Goal: Task Accomplishment & Management: Complete application form

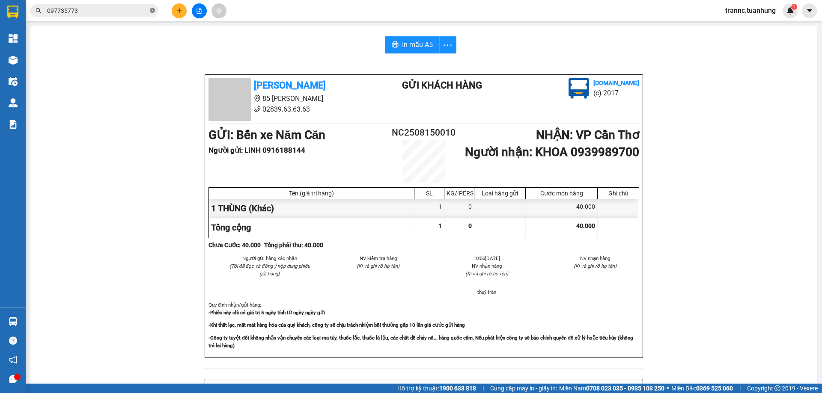
click at [153, 10] on icon "close-circle" at bounding box center [152, 10] width 5 height 5
click at [122, 14] on input "text" at bounding box center [97, 10] width 101 height 9
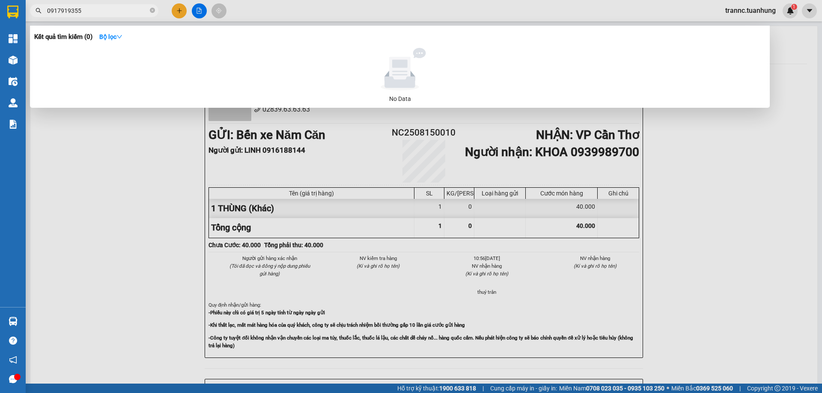
click at [65, 13] on input "0917919355" at bounding box center [97, 10] width 101 height 9
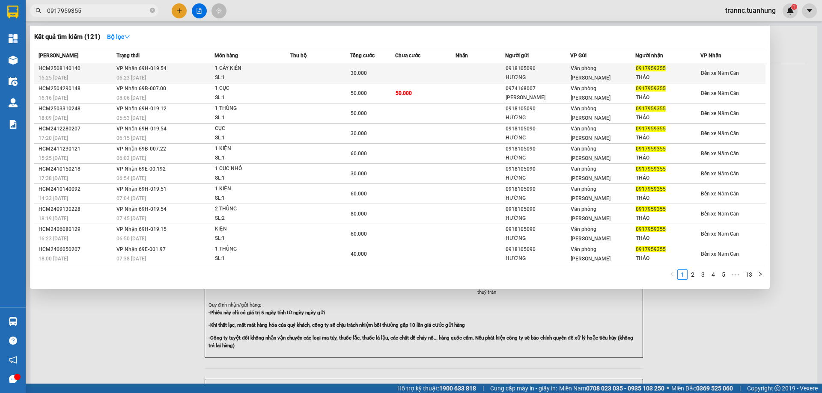
type input "0917959355"
click at [460, 72] on td at bounding box center [480, 73] width 50 height 20
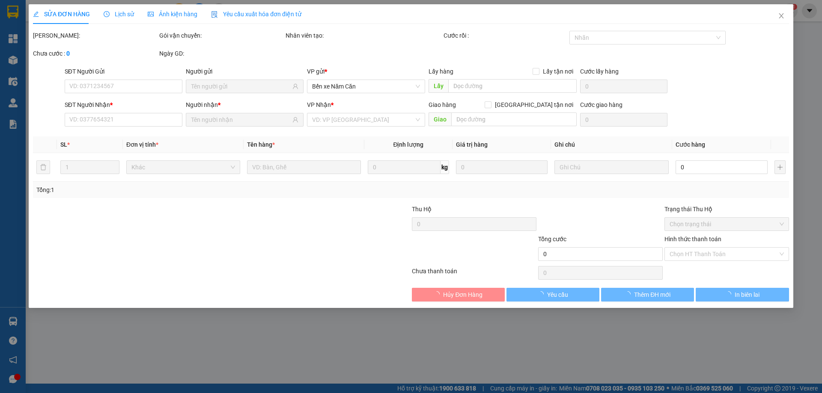
type input "0918105090"
type input "HƯỚNG"
type input "0917959355"
type input "THẢO"
type input "30.000"
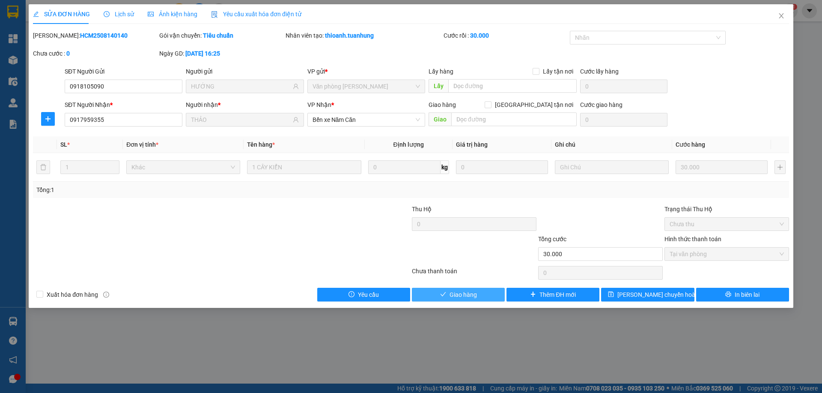
click at [470, 296] on span "Giao hàng" at bounding box center [462, 294] width 27 height 9
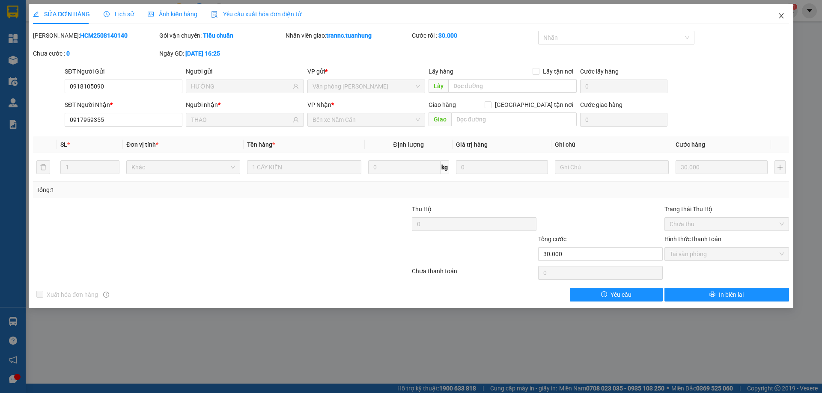
click at [780, 15] on icon "close" at bounding box center [781, 15] width 5 height 5
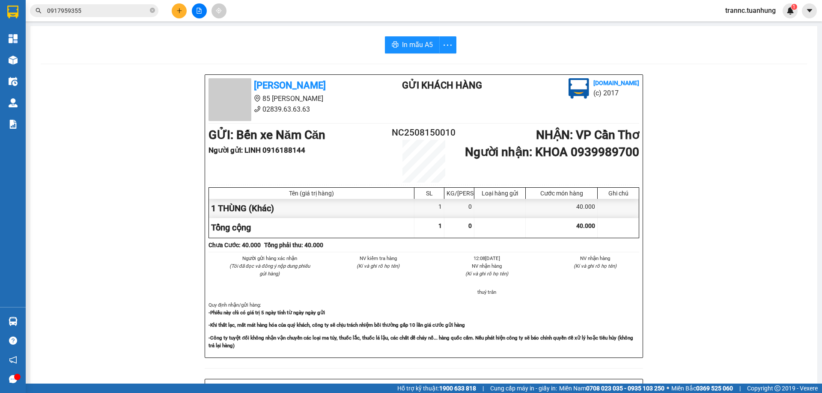
click at [149, 8] on span "0917959355" at bounding box center [94, 10] width 128 height 13
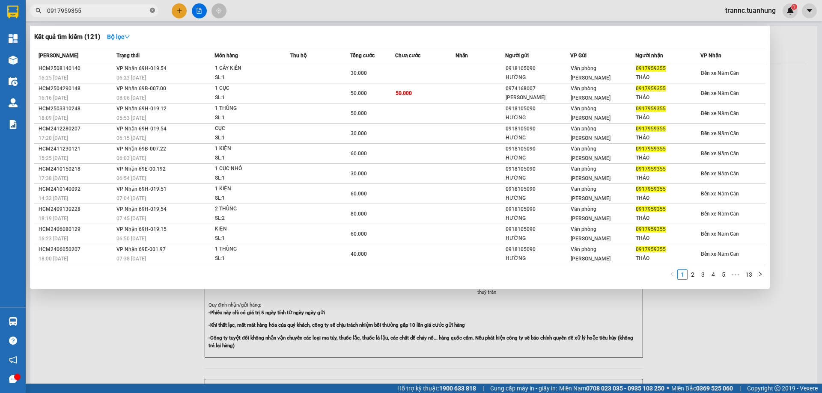
click at [152, 8] on icon "close-circle" at bounding box center [152, 10] width 5 height 5
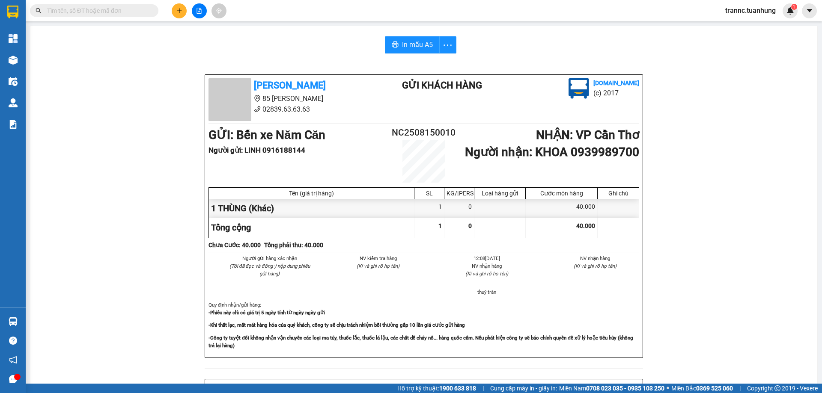
click at [120, 8] on input "text" at bounding box center [97, 10] width 101 height 9
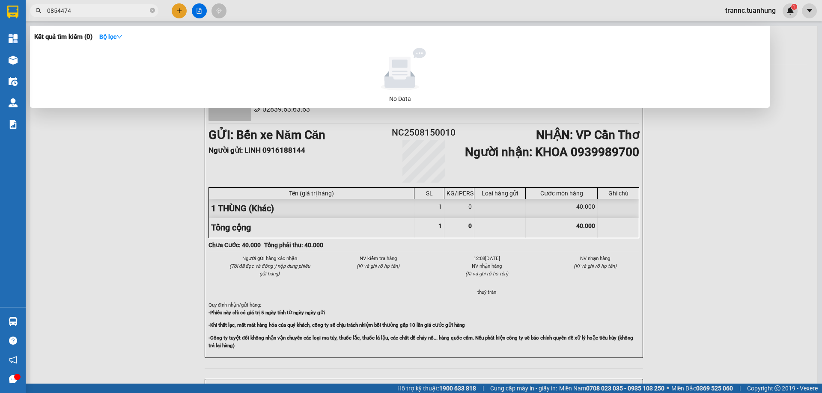
click at [71, 11] on input "0854474" at bounding box center [97, 10] width 101 height 9
click at [55, 11] on input "0854474" at bounding box center [97, 10] width 101 height 9
click at [60, 11] on input "0854474" at bounding box center [97, 10] width 101 height 9
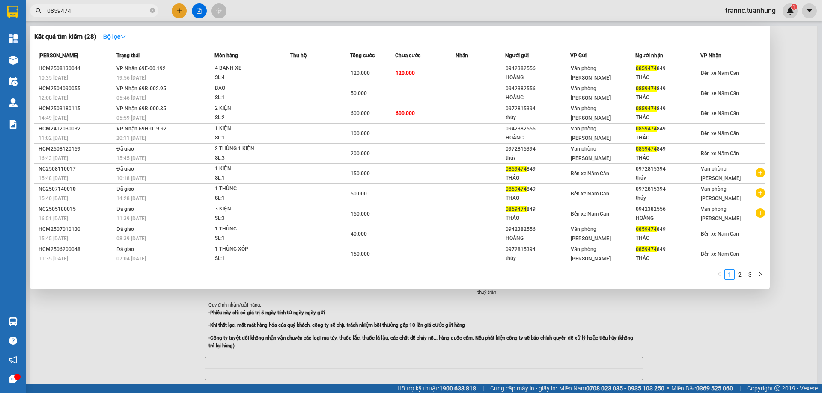
click at [72, 10] on input "0859474" at bounding box center [97, 10] width 101 height 9
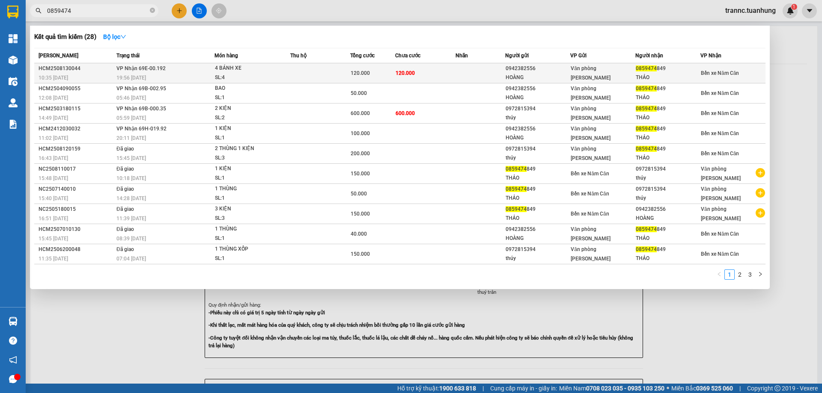
type input "0859474"
click at [265, 71] on div "4 BÁNH XE" at bounding box center [247, 68] width 64 height 9
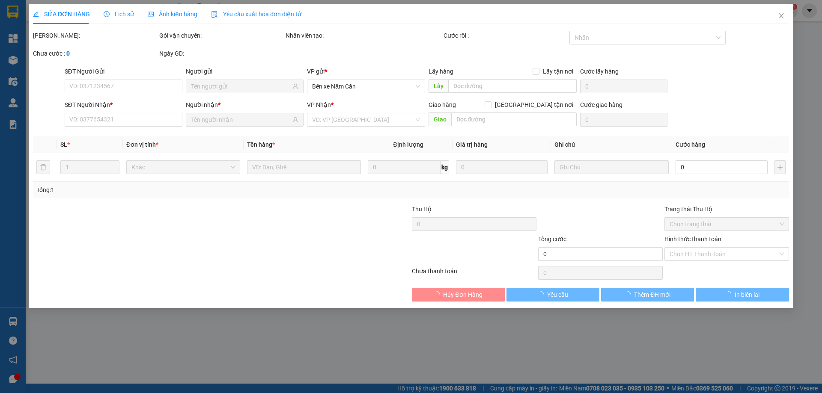
type input "0942382556"
type input "HOÀNG"
type input "0859474849"
type input "THẢO"
type input "120.000"
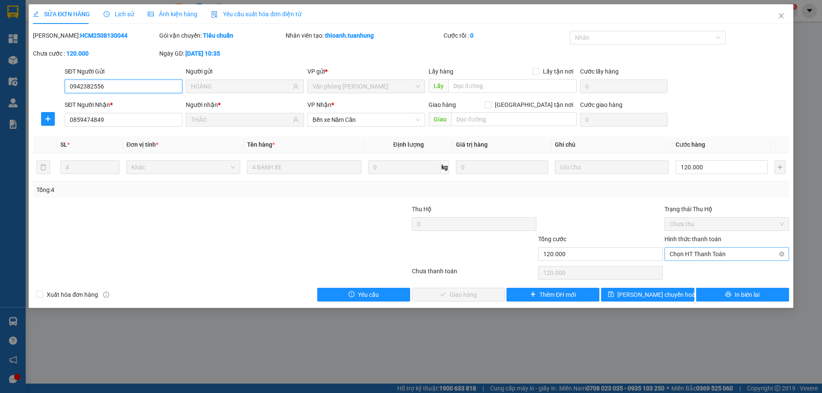
click at [714, 257] on span "Chọn HT Thanh Toán" at bounding box center [727, 254] width 114 height 13
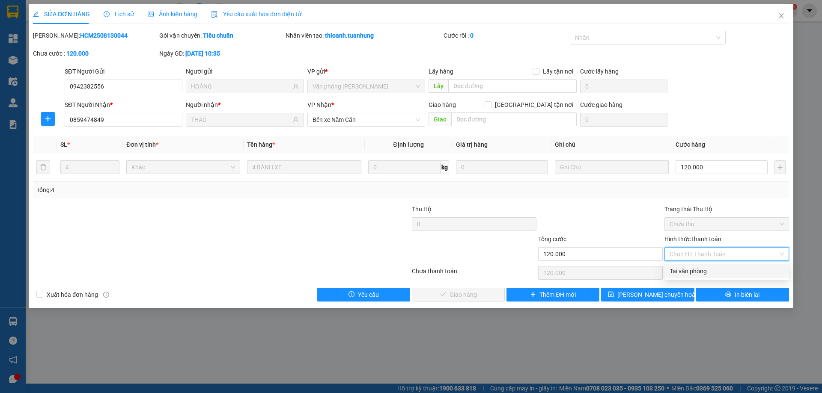
click at [714, 270] on div "Tại văn phòng" at bounding box center [727, 271] width 114 height 9
type input "0"
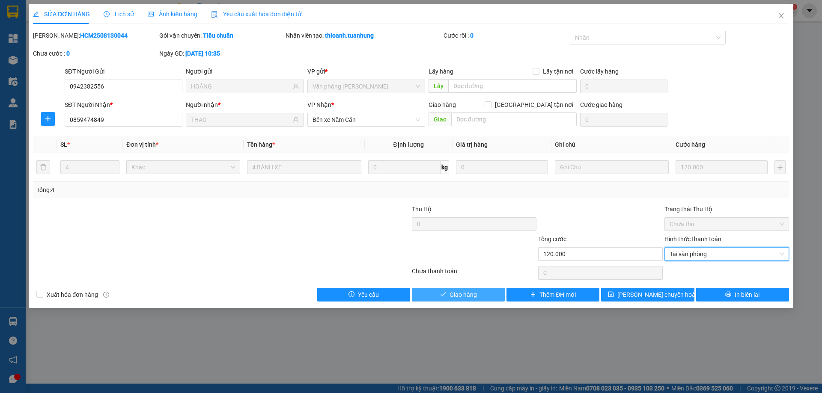
click at [477, 292] on button "Giao hàng" at bounding box center [458, 295] width 93 height 14
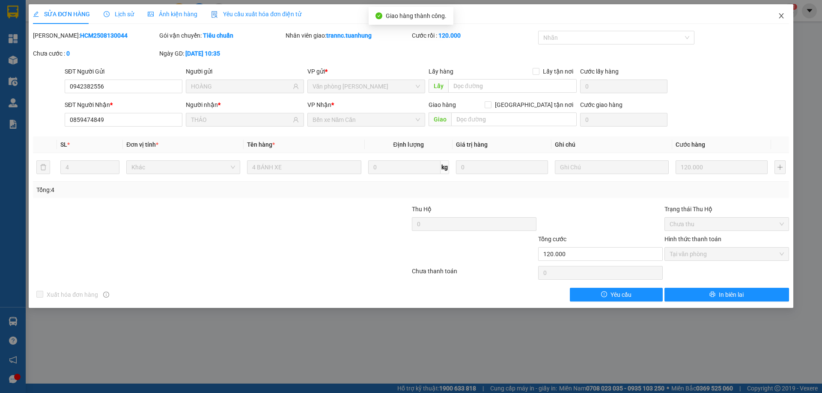
click at [783, 15] on icon "close" at bounding box center [781, 15] width 7 height 7
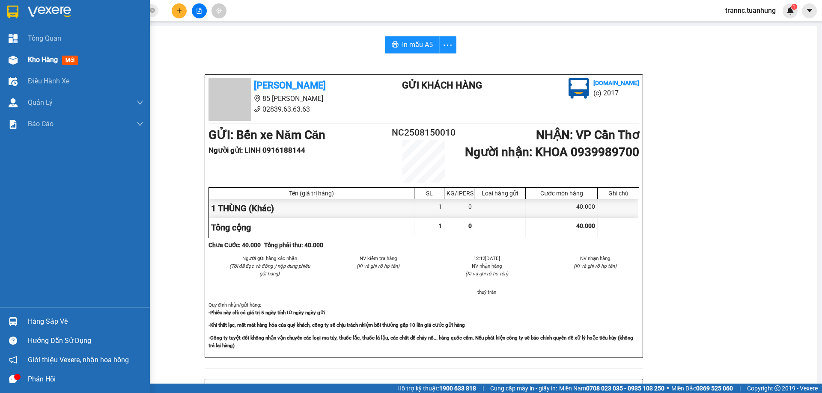
click at [64, 60] on span "mới" at bounding box center [70, 60] width 16 height 9
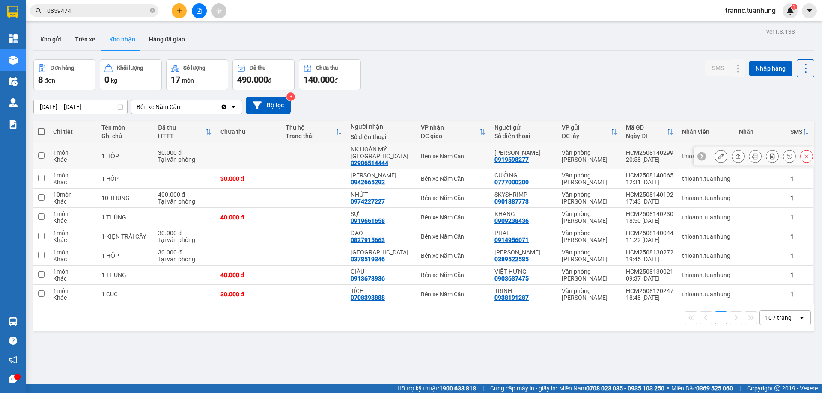
click at [718, 153] on icon at bounding box center [721, 156] width 6 height 6
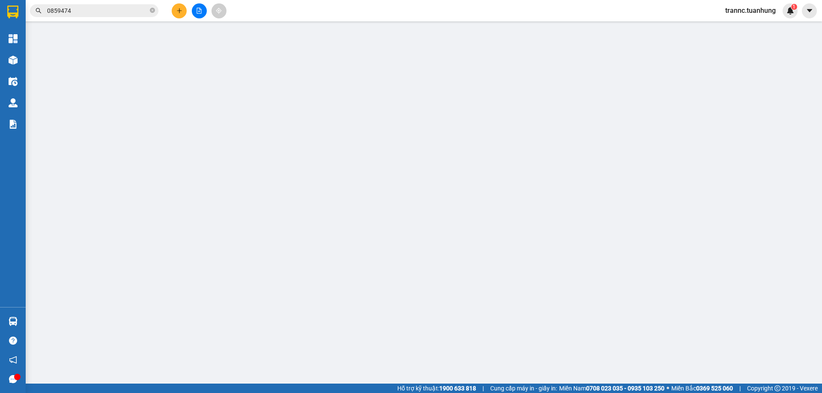
type input "0919598277"
type input "[PERSON_NAME]"
type input "02906514444"
type input "NK HOÀN MỸ [GEOGRAPHIC_DATA]"
type input "30.000"
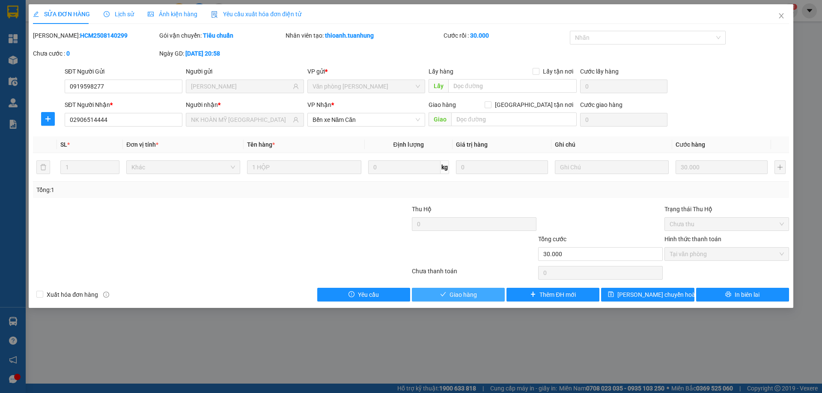
click at [480, 295] on button "Giao hàng" at bounding box center [458, 295] width 93 height 14
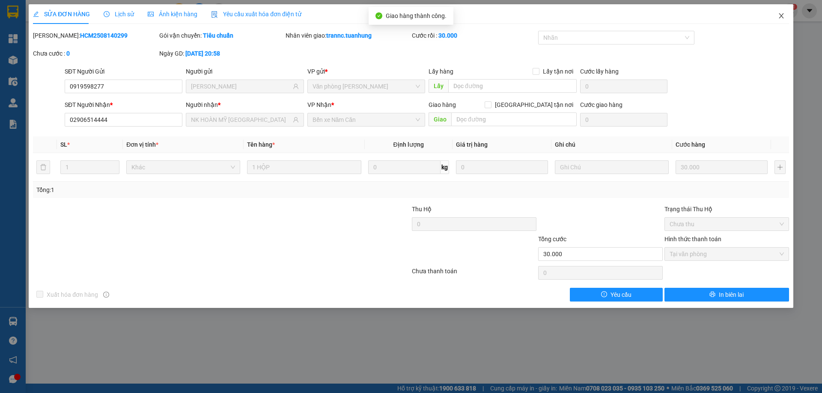
click at [785, 15] on span "Close" at bounding box center [781, 16] width 24 height 24
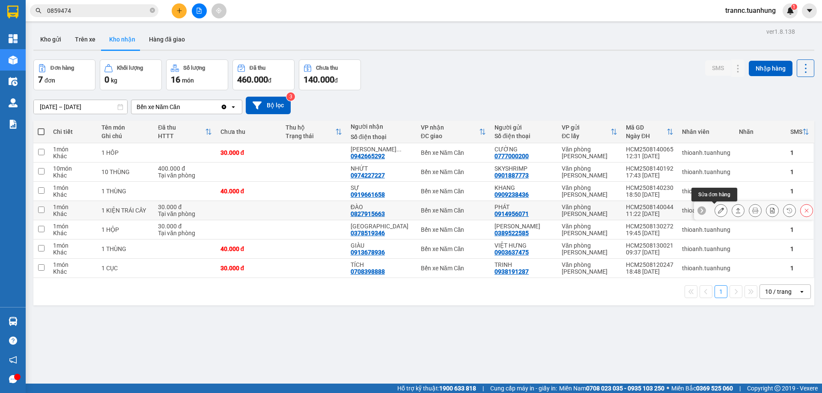
click at [715, 213] on button at bounding box center [721, 210] width 12 height 15
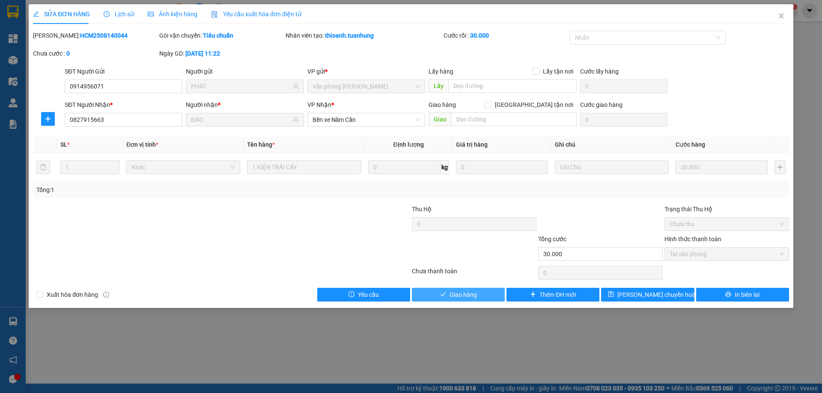
click at [481, 289] on button "Giao hàng" at bounding box center [458, 295] width 93 height 14
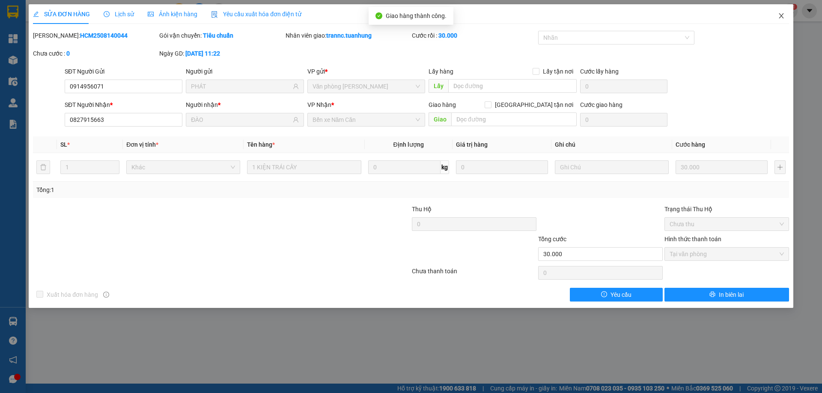
click at [778, 15] on icon "close" at bounding box center [781, 15] width 7 height 7
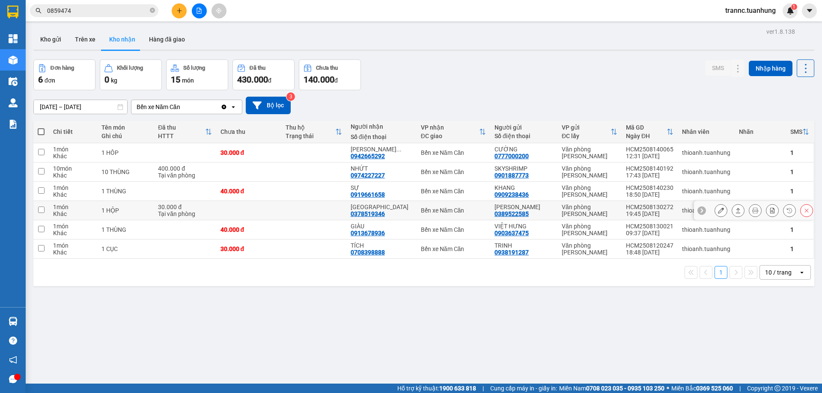
click at [718, 211] on icon at bounding box center [721, 211] width 6 height 6
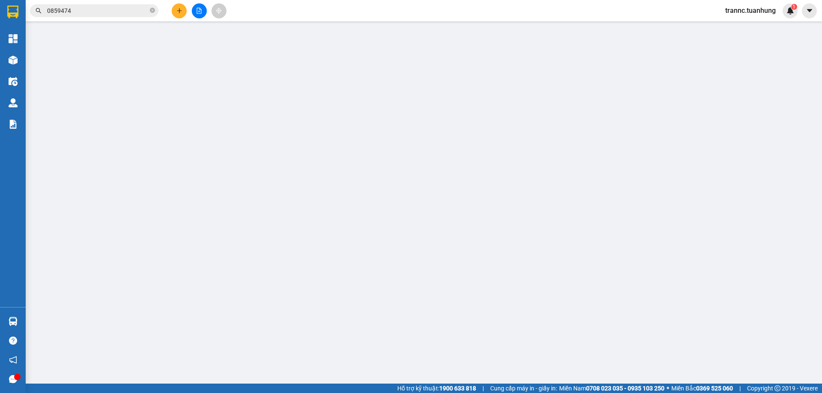
type input "0389522585"
type input "[PERSON_NAME]"
type input "0378519346"
type input "[GEOGRAPHIC_DATA]"
type input "30.000"
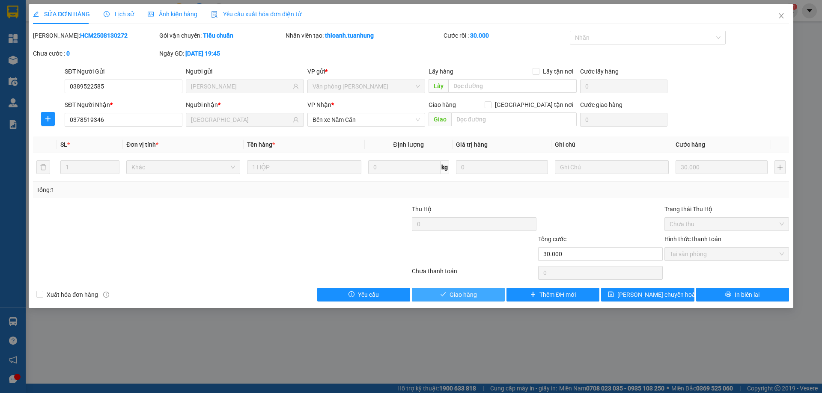
click at [482, 296] on button "Giao hàng" at bounding box center [458, 295] width 93 height 14
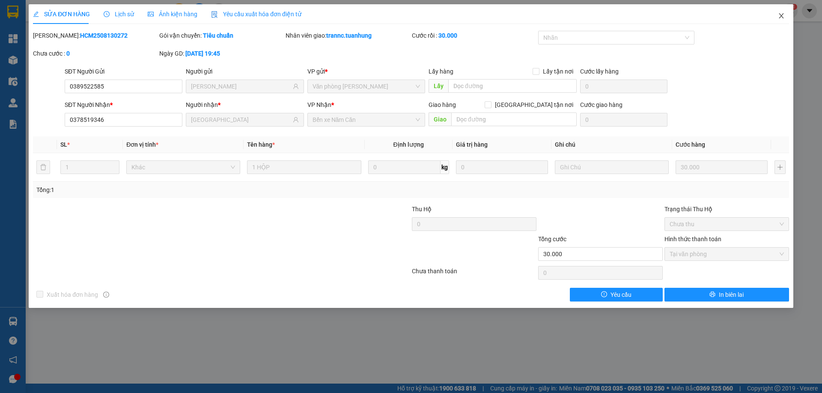
click at [782, 17] on icon "close" at bounding box center [781, 15] width 5 height 5
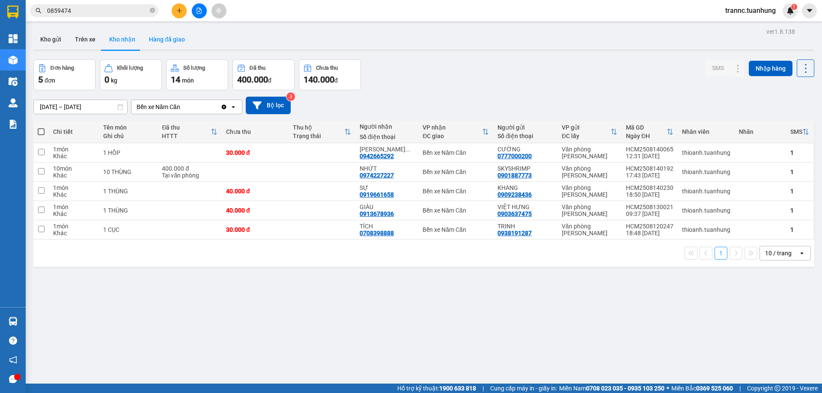
click at [170, 39] on button "Hàng đã giao" at bounding box center [167, 39] width 50 height 21
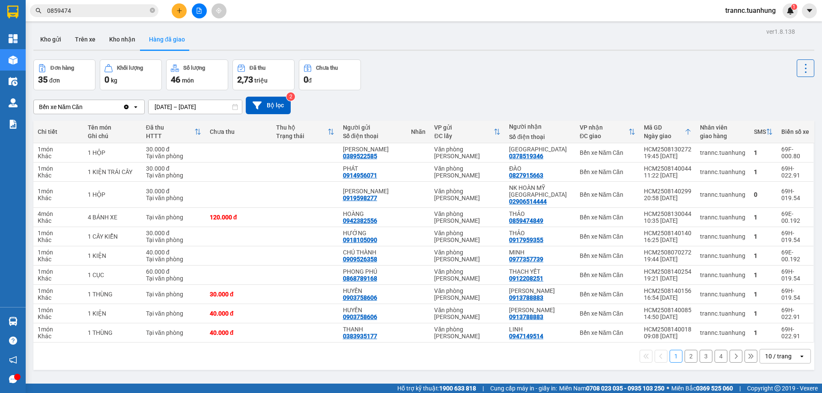
click at [685, 350] on button "2" at bounding box center [691, 356] width 13 height 13
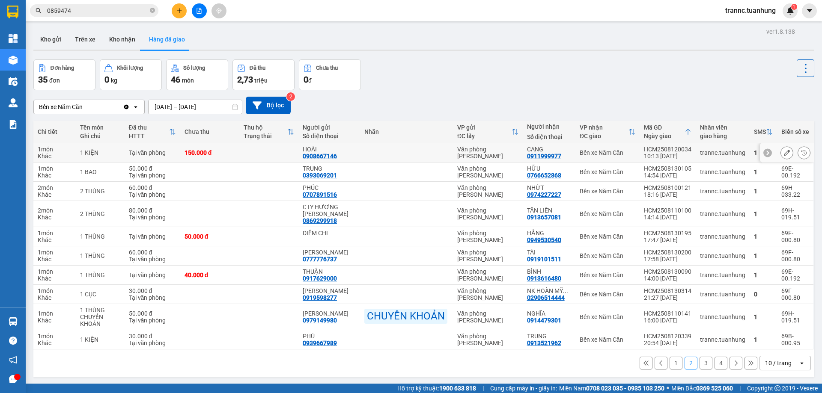
click at [784, 152] on icon at bounding box center [787, 153] width 6 height 6
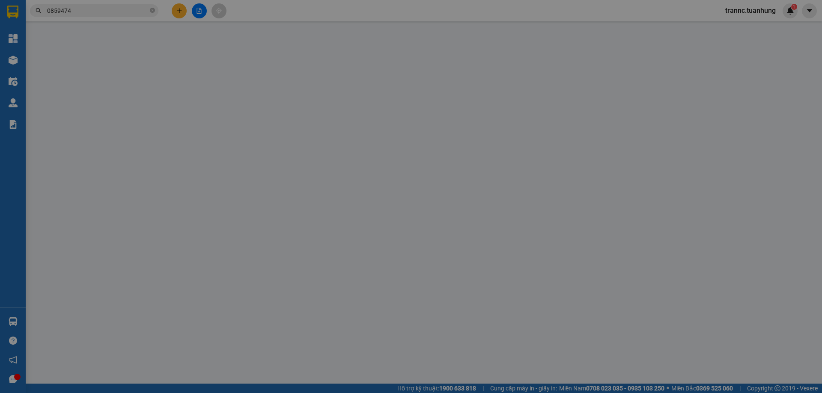
type input "0908667146"
type input "HOÀI"
type input "0911999977"
type input "CANG"
type input "150.000"
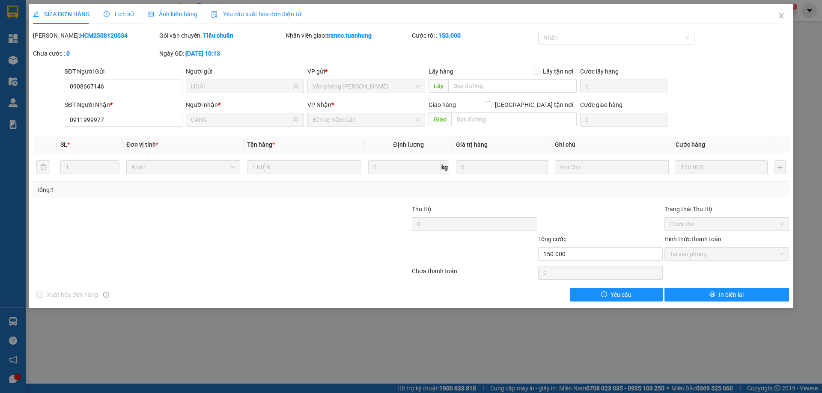
click at [118, 14] on span "Lịch sử" at bounding box center [119, 14] width 30 height 7
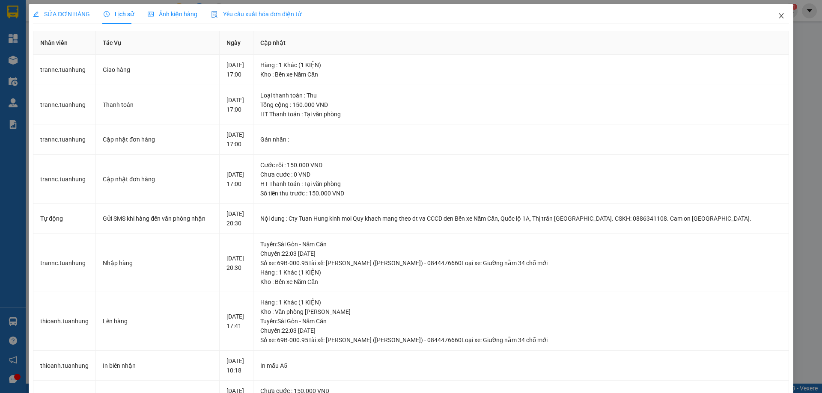
click at [778, 17] on icon "close" at bounding box center [781, 15] width 7 height 7
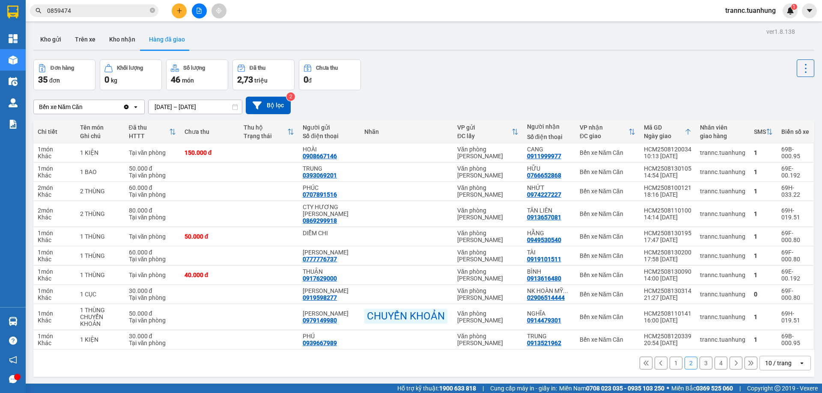
click at [670, 369] on button "1" at bounding box center [676, 363] width 13 height 13
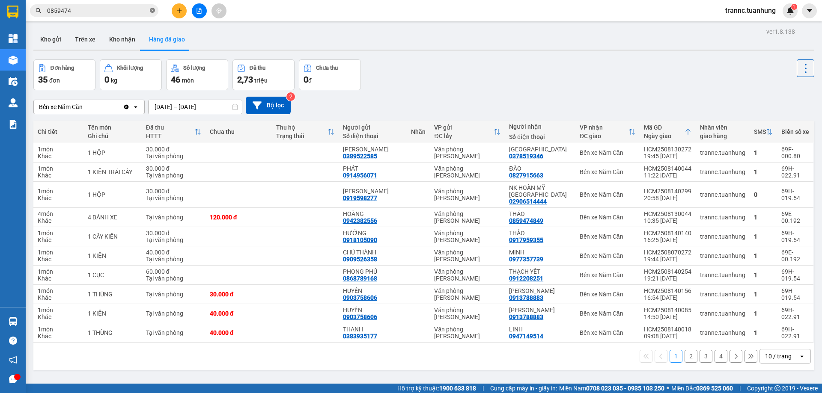
click at [153, 8] on icon "close-circle" at bounding box center [152, 10] width 5 height 5
click at [128, 10] on input "text" at bounding box center [97, 10] width 101 height 9
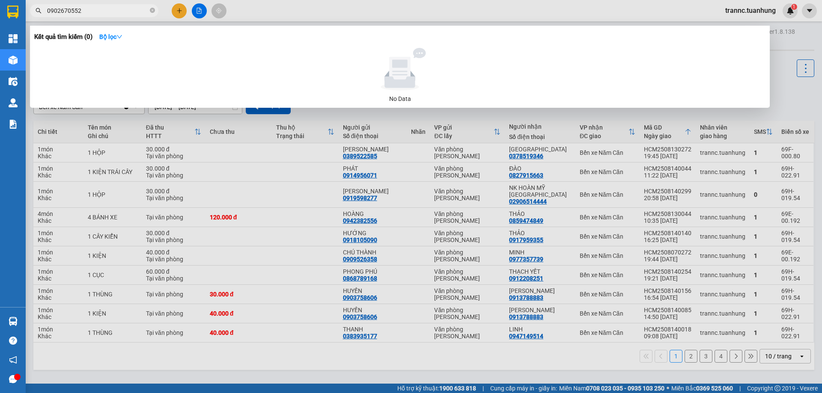
drag, startPoint x: 105, startPoint y: 12, endPoint x: 39, endPoint y: 10, distance: 66.4
click at [39, 10] on div "0902670552" at bounding box center [83, 10] width 167 height 13
type input "0902670552"
click at [182, 15] on div at bounding box center [411, 196] width 822 height 393
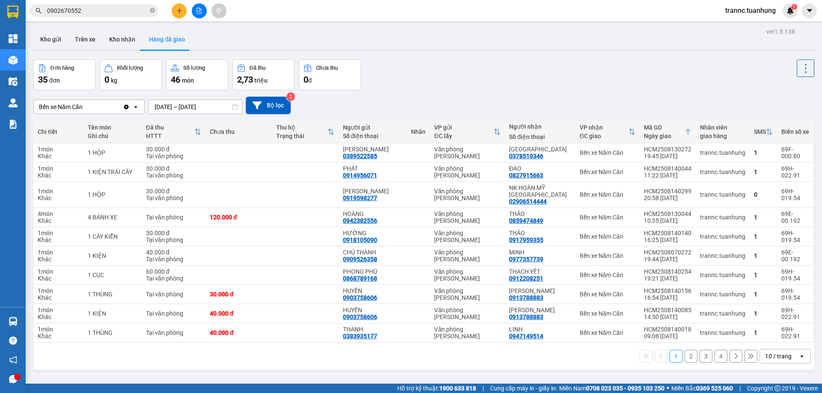
click at [179, 11] on icon "plus" at bounding box center [179, 10] width 5 height 0
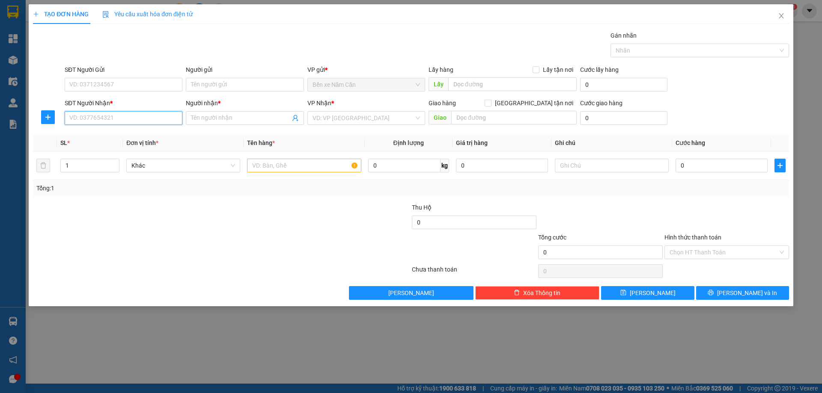
click at [127, 119] on input "SĐT Người Nhận *" at bounding box center [124, 118] width 118 height 14
paste input "0902670552"
type input "0902670552"
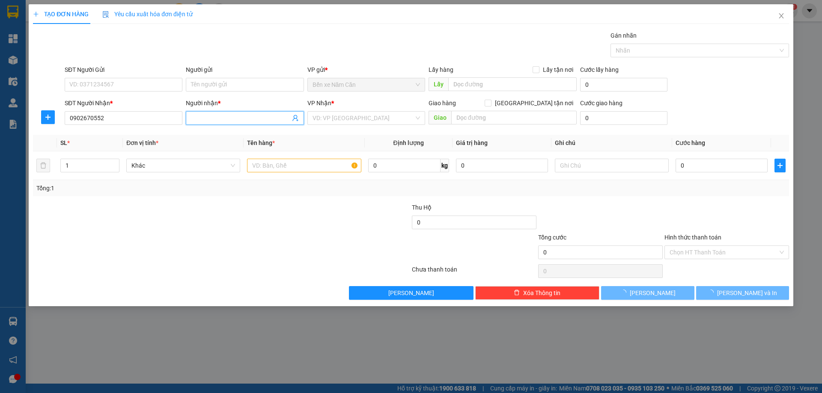
click at [205, 117] on input "Người nhận *" at bounding box center [240, 117] width 99 height 9
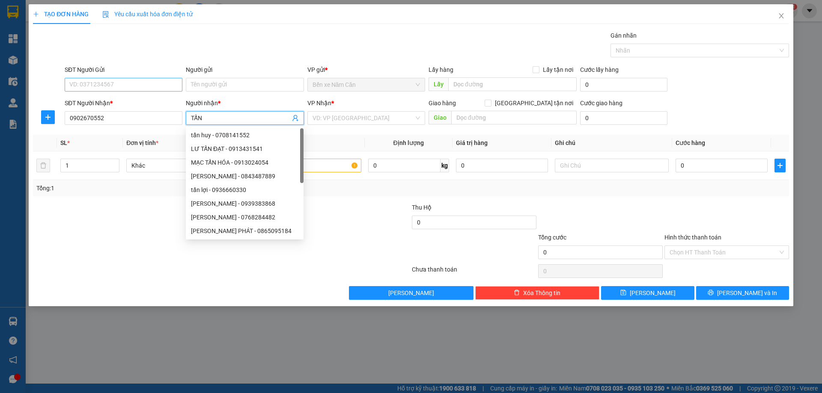
type input "TẤN"
click at [155, 88] on input "SĐT Người Gửi" at bounding box center [124, 85] width 118 height 14
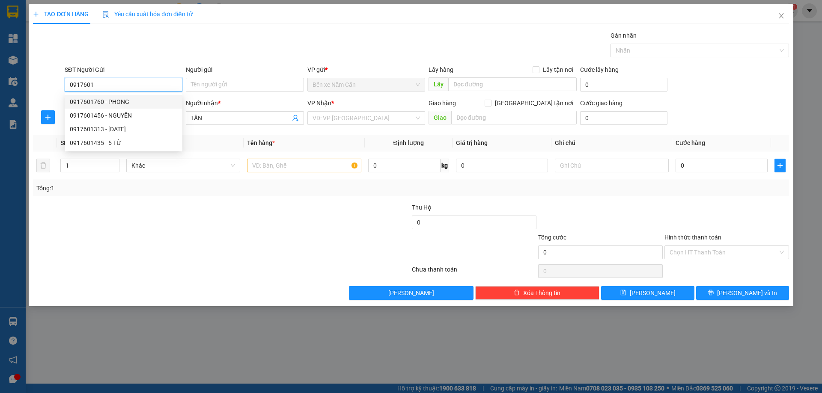
click at [119, 99] on div "0917601760 - PHONG" at bounding box center [123, 101] width 107 height 9
type input "0917601760"
type input "PHONG"
type input "0917601760"
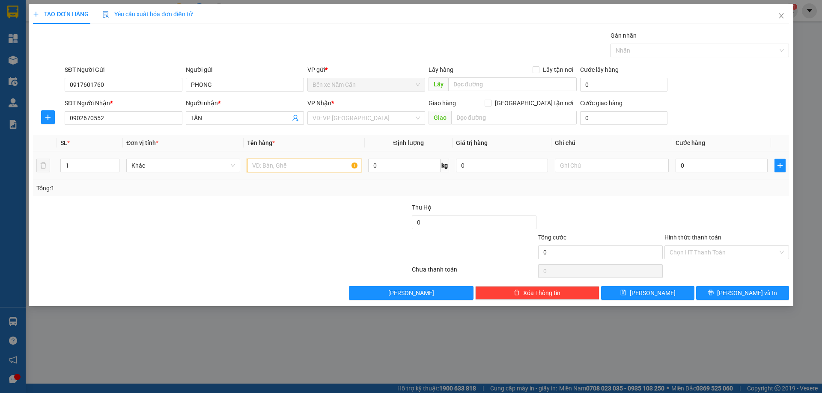
click at [260, 162] on input "text" at bounding box center [304, 166] width 114 height 14
type input "1 THÙNG"
click at [699, 160] on input "0" at bounding box center [722, 166] width 92 height 14
type input "4"
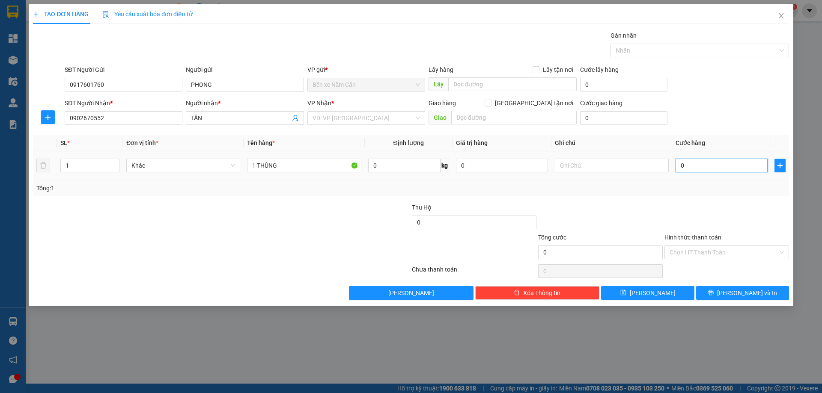
type input "4"
type input "40"
type input "40.000"
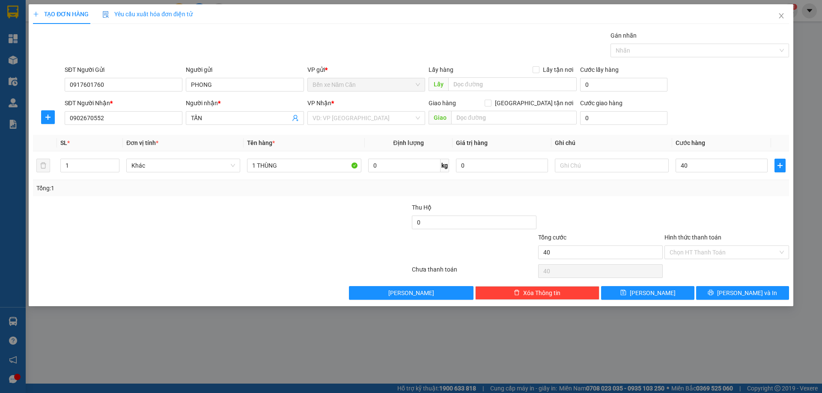
type input "40.000"
click at [699, 209] on div at bounding box center [727, 218] width 126 height 30
click at [701, 250] on input "Hình thức thanh toán" at bounding box center [724, 252] width 108 height 13
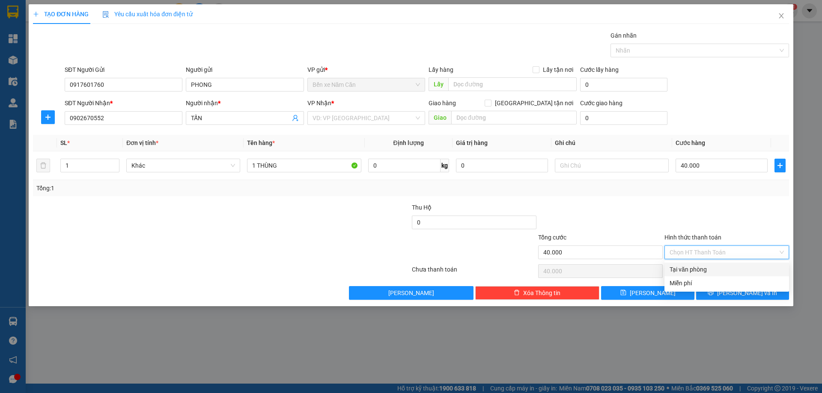
click at [701, 267] on div "Tại văn phòng" at bounding box center [727, 269] width 114 height 9
type input "0"
click at [725, 293] on button "[PERSON_NAME] và In" at bounding box center [742, 293] width 93 height 14
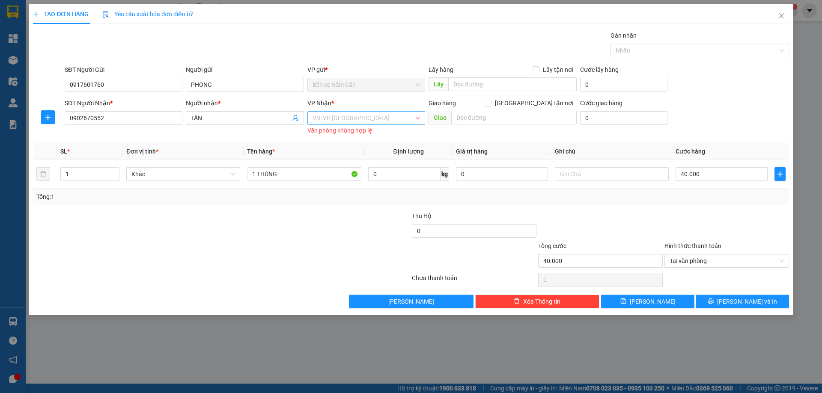
click at [371, 121] on input "search" at bounding box center [362, 118] width 101 height 13
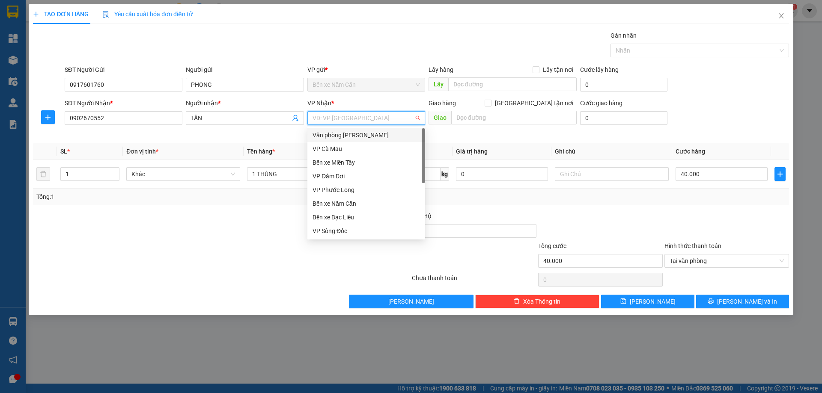
click at [373, 135] on div "Văn phòng [PERSON_NAME]" at bounding box center [365, 135] width 107 height 9
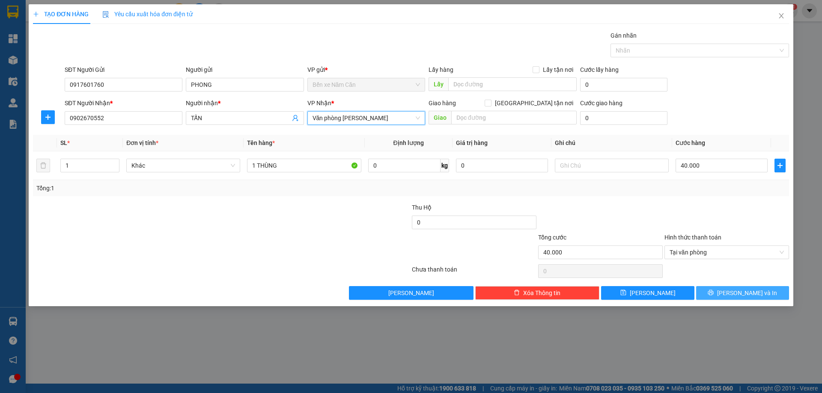
click at [771, 292] on button "[PERSON_NAME] và In" at bounding box center [742, 293] width 93 height 14
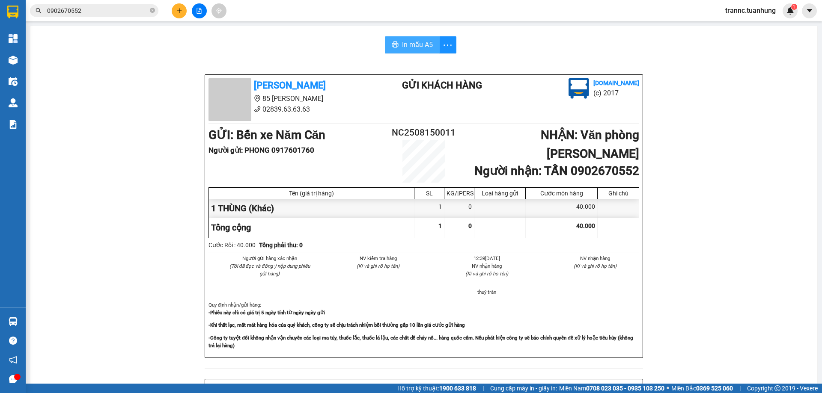
click at [406, 40] on span "In mẫu A5" at bounding box center [417, 44] width 31 height 11
click at [290, 56] on div "In mẫu A5 [PERSON_NAME] 85 [PERSON_NAME] Hoàng 02839.63.63.63 Gửi khách hàng [D…" at bounding box center [423, 359] width 787 height 667
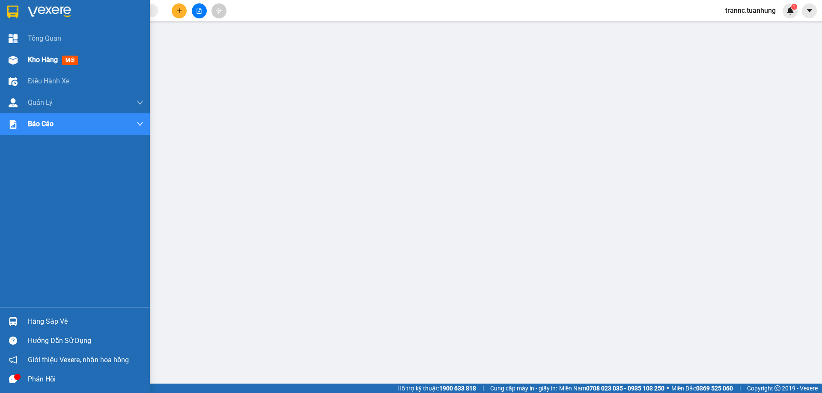
click at [69, 59] on span "mới" at bounding box center [70, 60] width 16 height 9
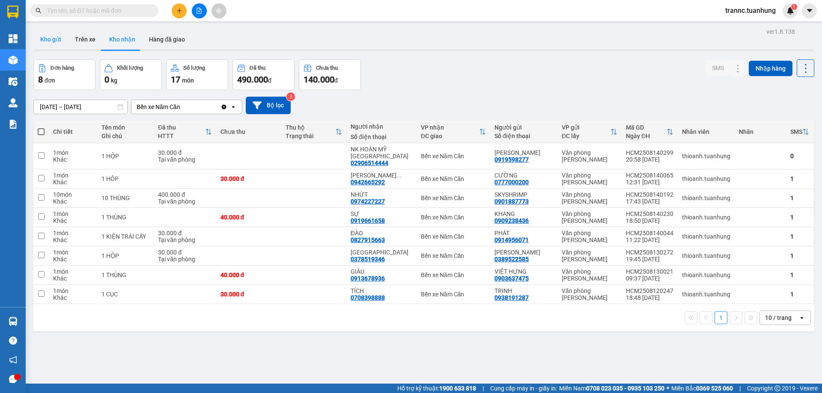
click at [66, 45] on button "Kho gửi" at bounding box center [50, 39] width 35 height 21
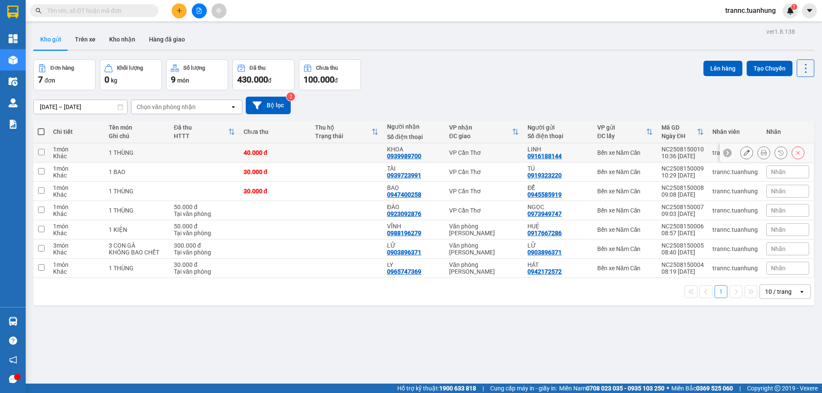
click at [344, 153] on td at bounding box center [347, 152] width 72 height 19
checkbox input "true"
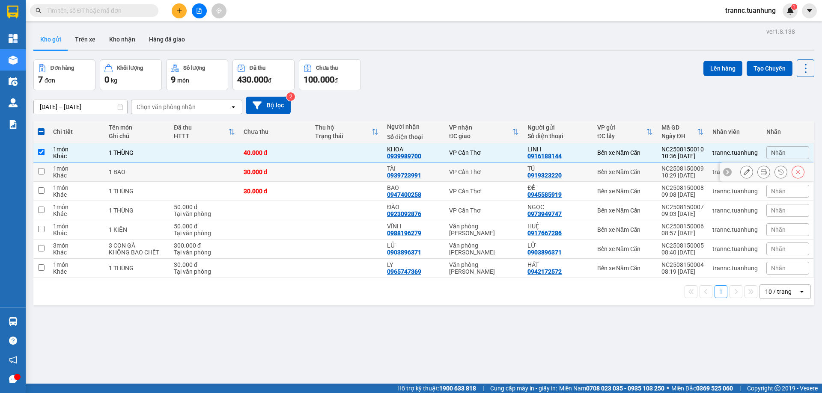
drag, startPoint x: 347, startPoint y: 167, endPoint x: 348, endPoint y: 176, distance: 8.2
click at [347, 170] on td at bounding box center [347, 172] width 72 height 19
checkbox input "true"
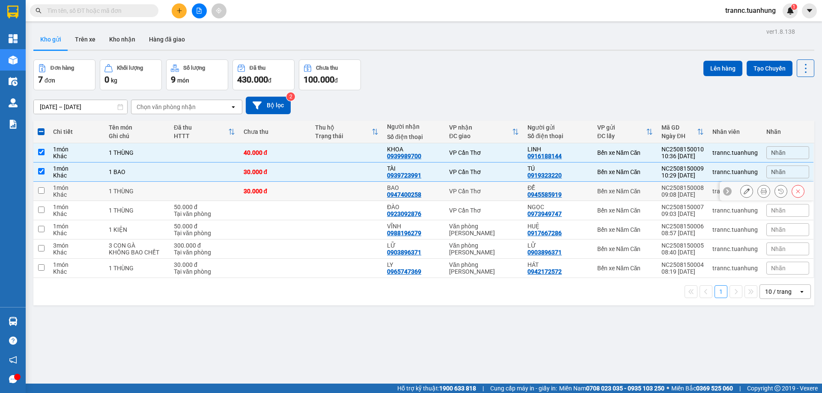
click at [353, 193] on td at bounding box center [347, 191] width 72 height 19
checkbox input "true"
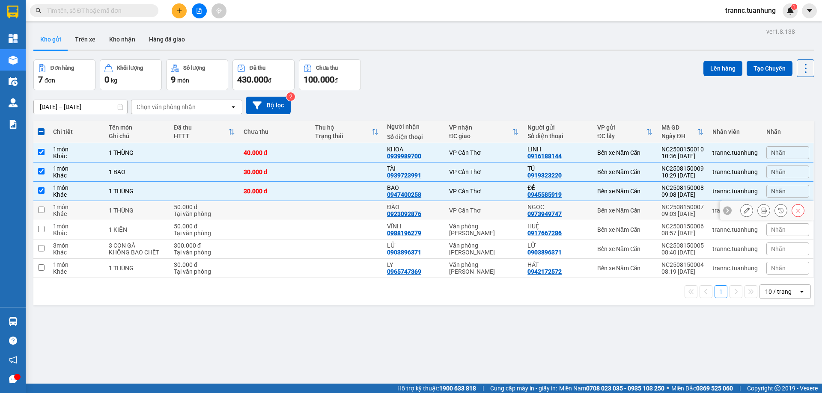
drag, startPoint x: 357, startPoint y: 213, endPoint x: 367, endPoint y: 237, distance: 26.6
click at [357, 213] on td at bounding box center [347, 210] width 72 height 19
checkbox input "true"
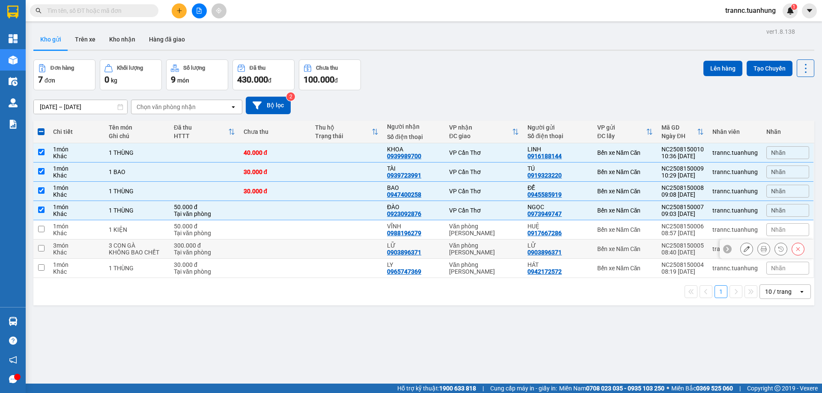
click at [369, 244] on td at bounding box center [347, 249] width 72 height 19
checkbox input "true"
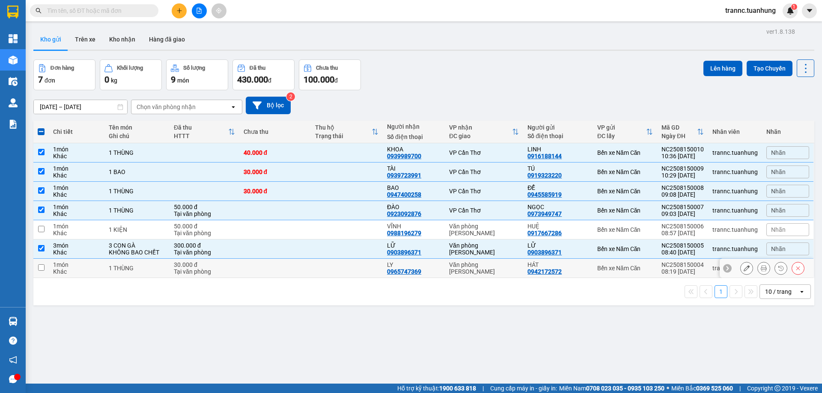
click at [372, 266] on td at bounding box center [347, 268] width 72 height 19
checkbox input "true"
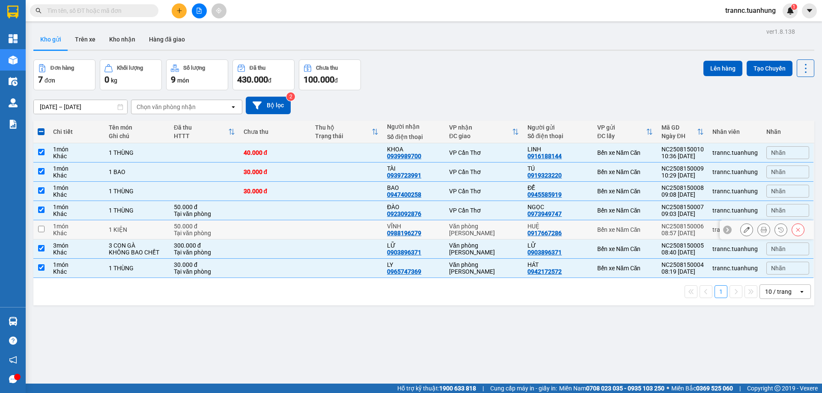
click at [363, 224] on td at bounding box center [347, 229] width 72 height 19
checkbox input "true"
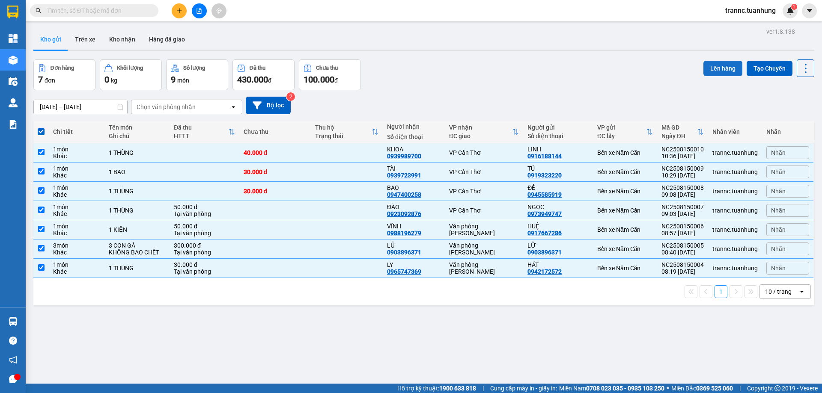
click at [706, 67] on button "Lên hàng" at bounding box center [722, 68] width 39 height 15
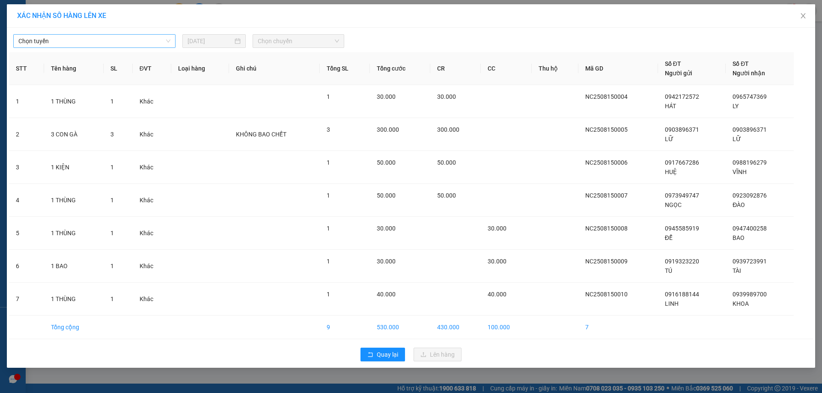
click at [92, 38] on span "Chọn tuyến" at bounding box center [94, 41] width 152 height 13
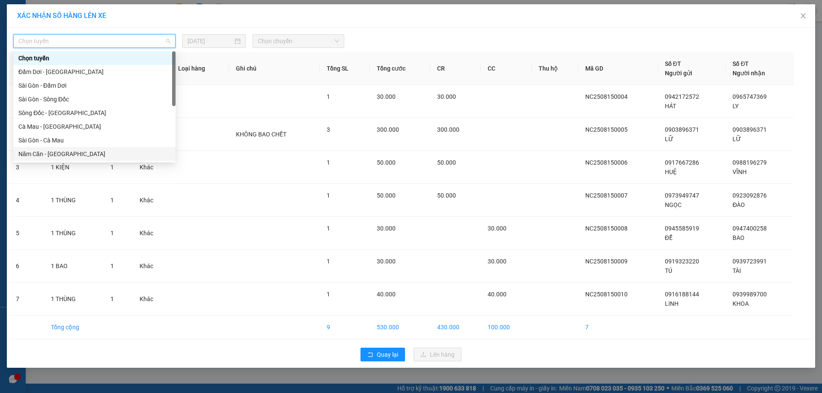
click at [80, 155] on div "Năm Căn - Sài Gòn" at bounding box center [94, 153] width 152 height 9
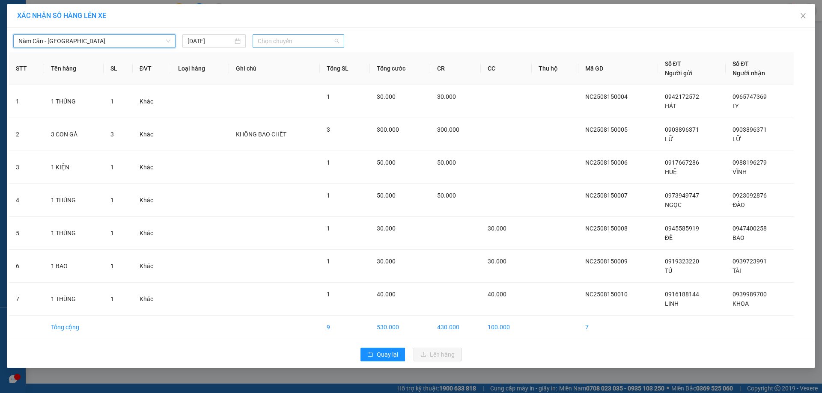
click at [280, 42] on span "Chọn chuyến" at bounding box center [298, 41] width 81 height 13
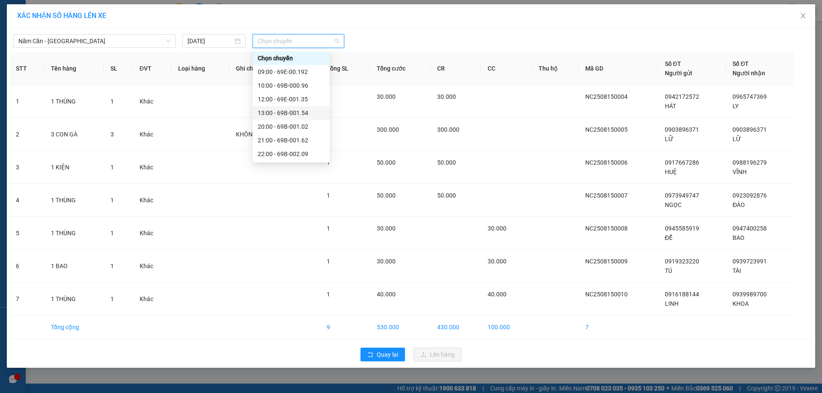
click at [303, 111] on div "13:00 - 69B-001.54" at bounding box center [291, 112] width 67 height 9
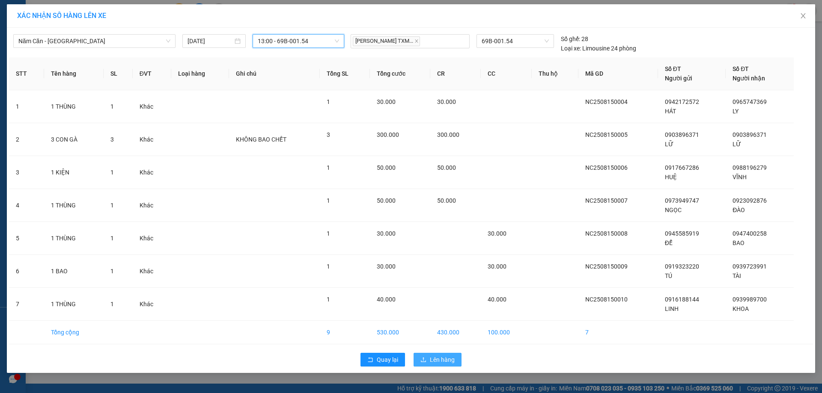
click at [420, 357] on button "Lên hàng" at bounding box center [438, 360] width 48 height 14
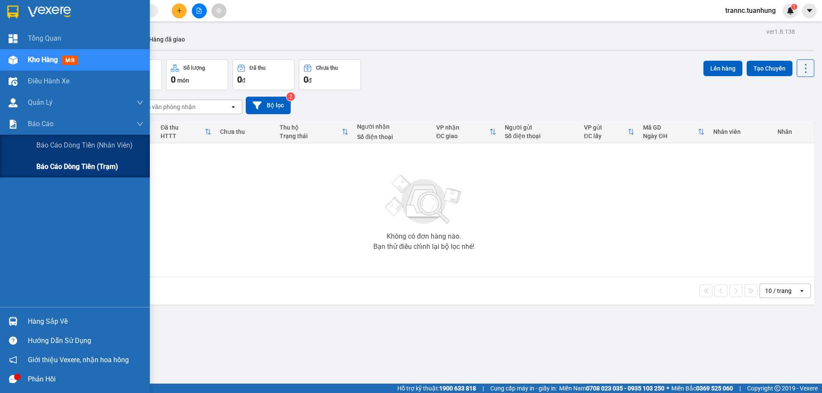
click at [130, 161] on div "Báo cáo dòng tiền (trạm)" at bounding box center [89, 166] width 107 height 21
